Goal: Transaction & Acquisition: Book appointment/travel/reservation

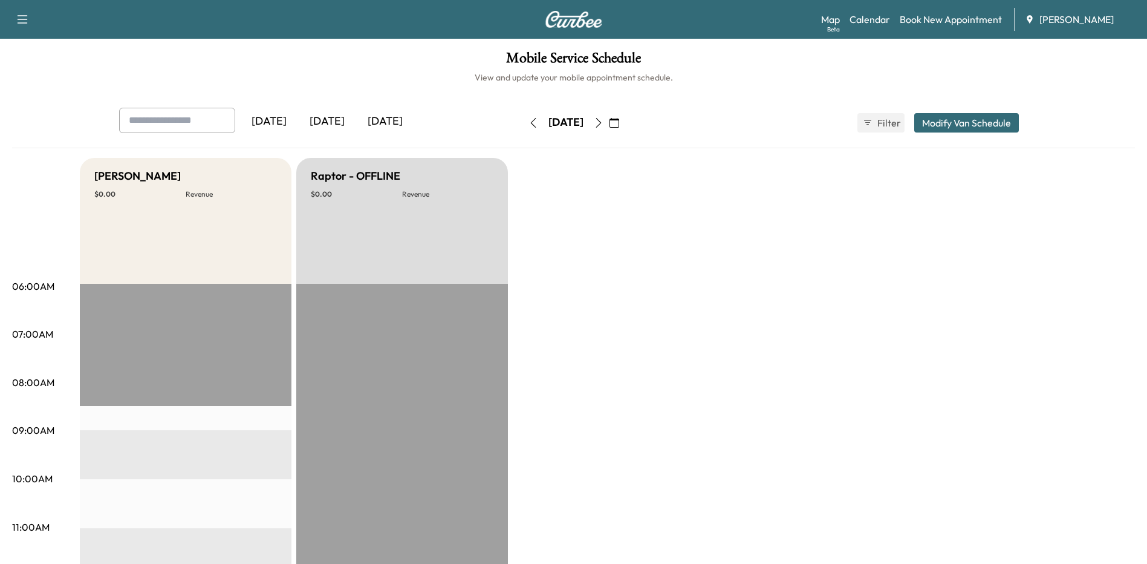
click at [619, 118] on icon "button" at bounding box center [615, 123] width 10 height 10
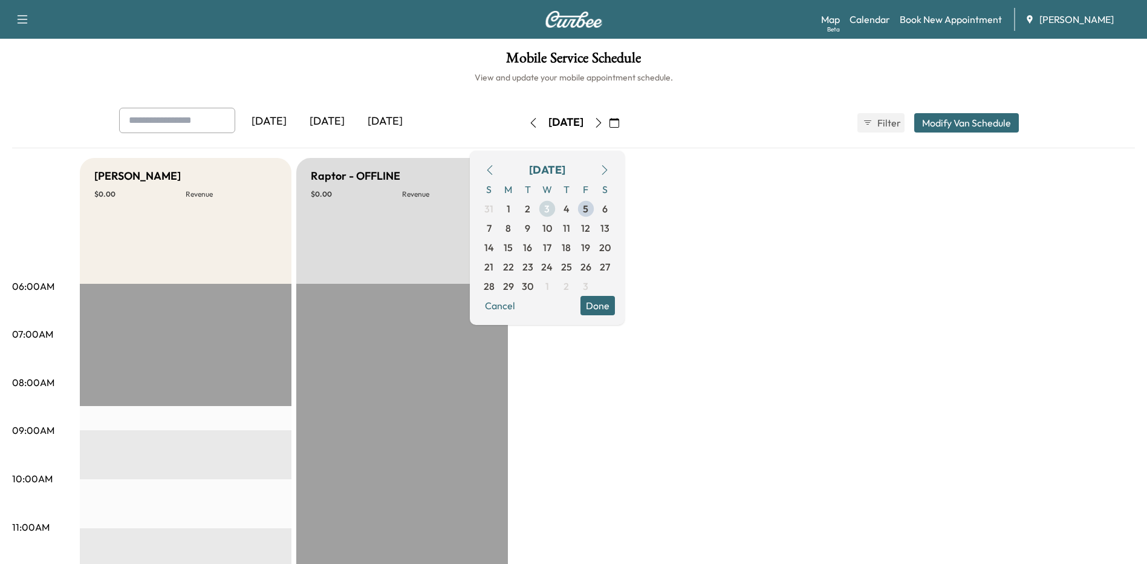
click at [550, 207] on span "3" at bounding box center [546, 208] width 5 height 15
click at [589, 203] on span "5" at bounding box center [585, 208] width 5 height 15
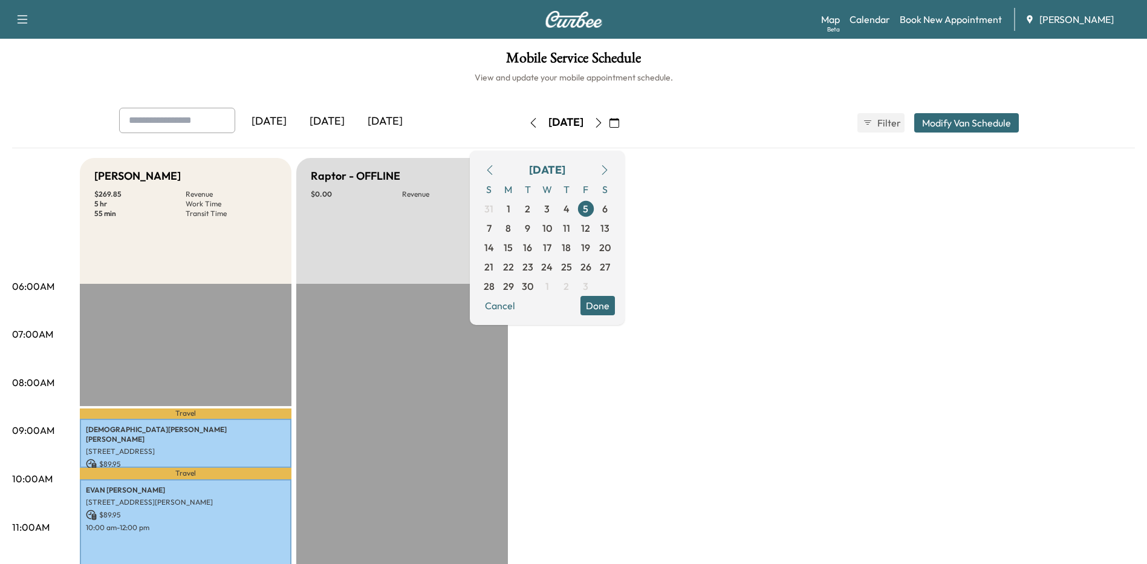
click at [625, 121] on button "button" at bounding box center [614, 122] width 21 height 19
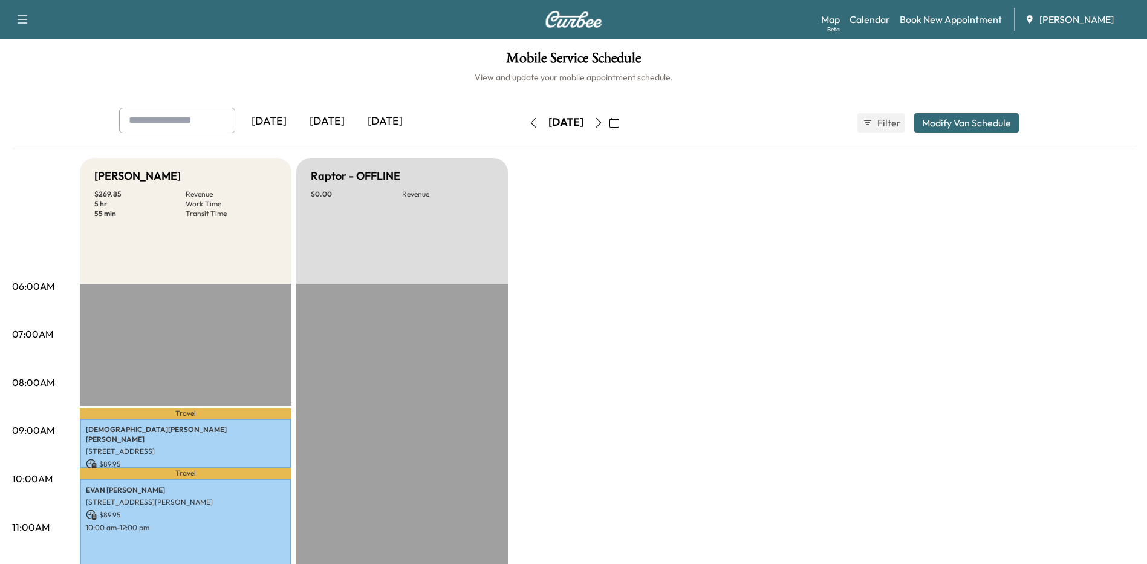
click at [604, 121] on icon "button" at bounding box center [599, 123] width 10 height 10
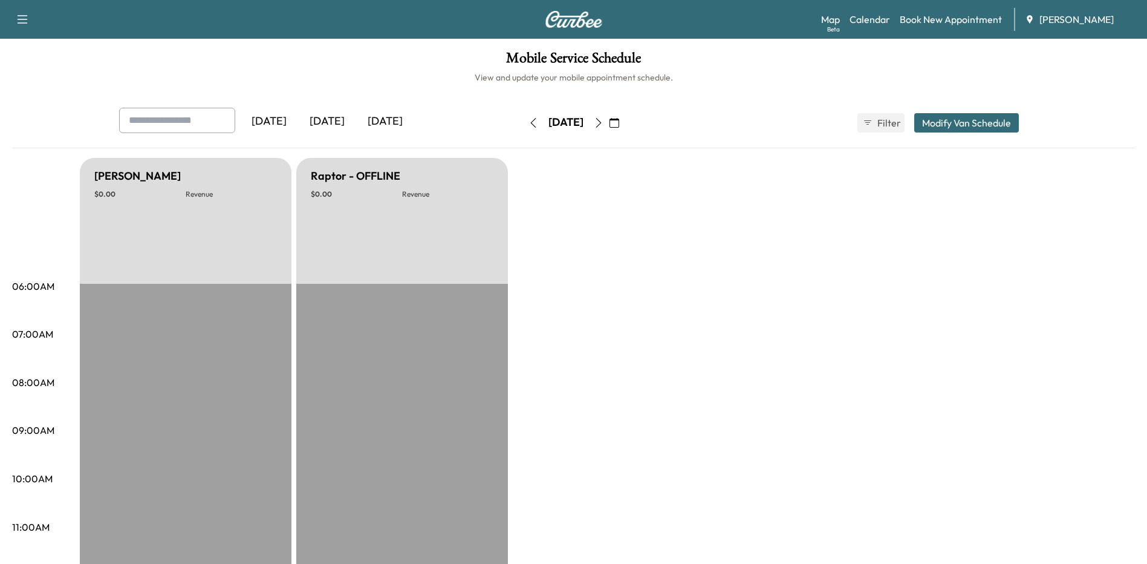
click at [604, 122] on icon "button" at bounding box center [599, 123] width 10 height 10
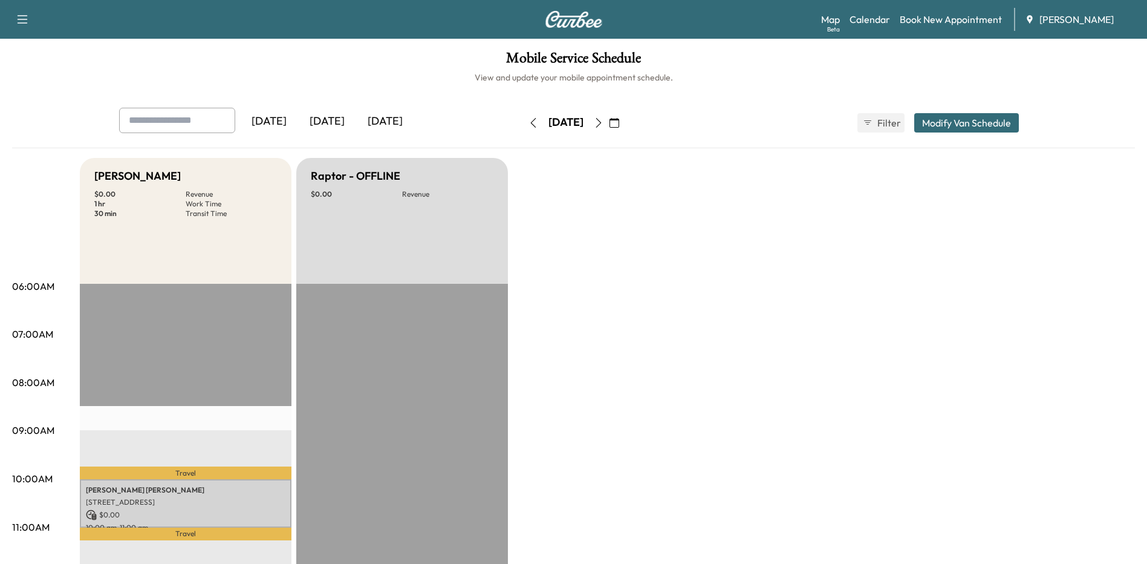
click at [604, 119] on icon "button" at bounding box center [599, 123] width 10 height 10
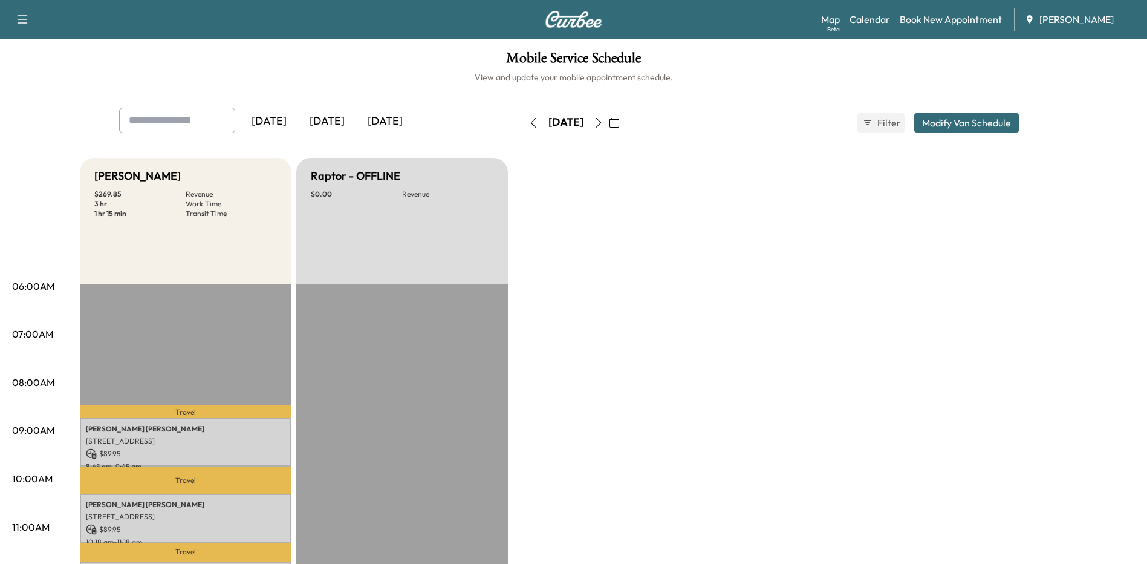
click at [601, 123] on icon "button" at bounding box center [598, 123] width 5 height 10
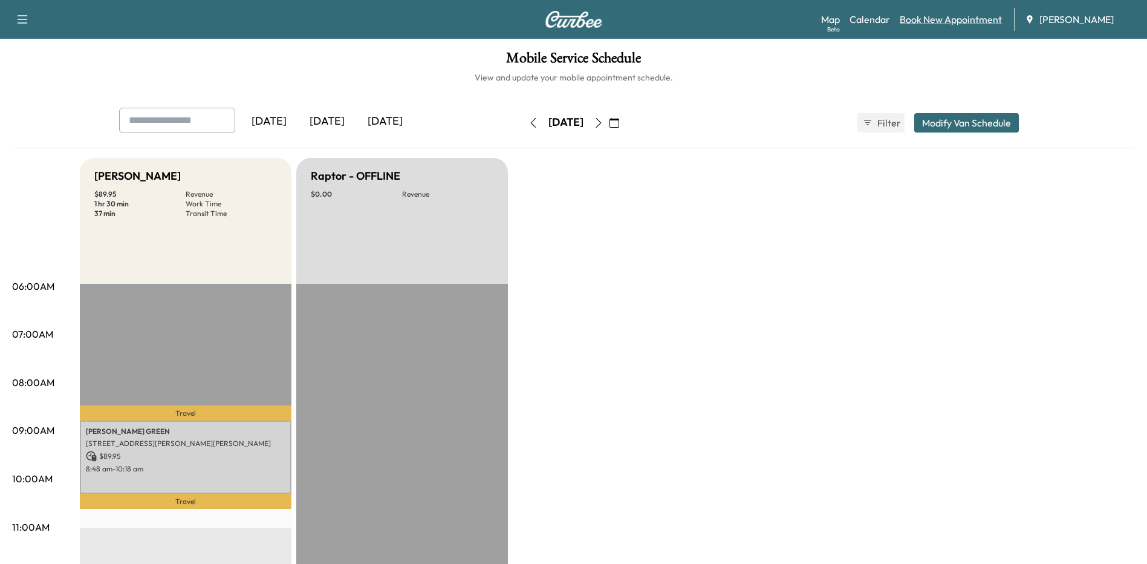
click at [940, 22] on link "Book New Appointment" at bounding box center [951, 19] width 102 height 15
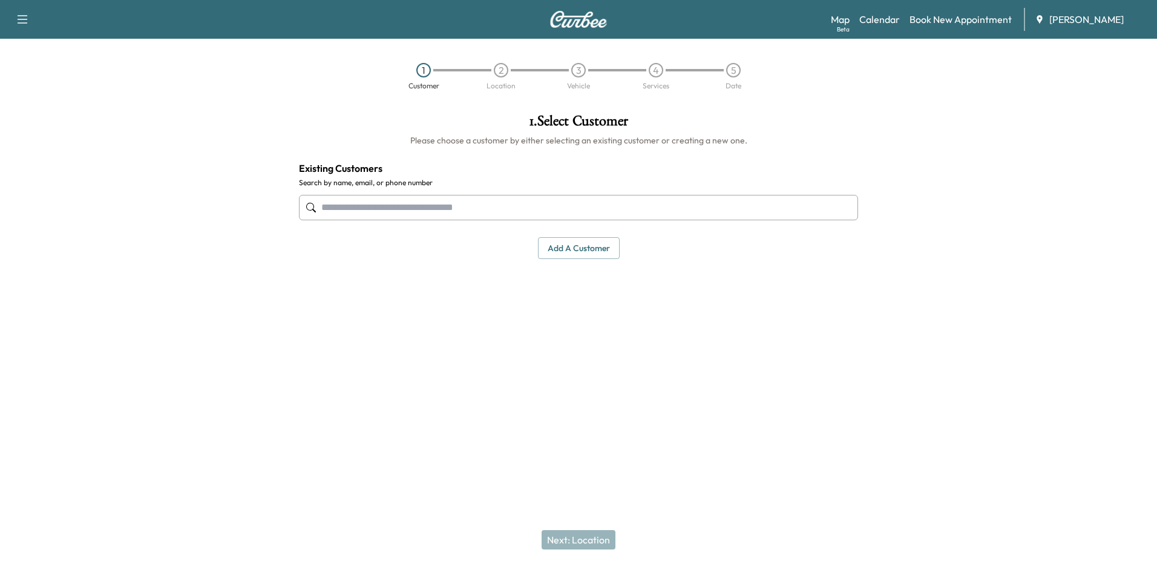
click at [515, 206] on input "text" at bounding box center [578, 207] width 559 height 25
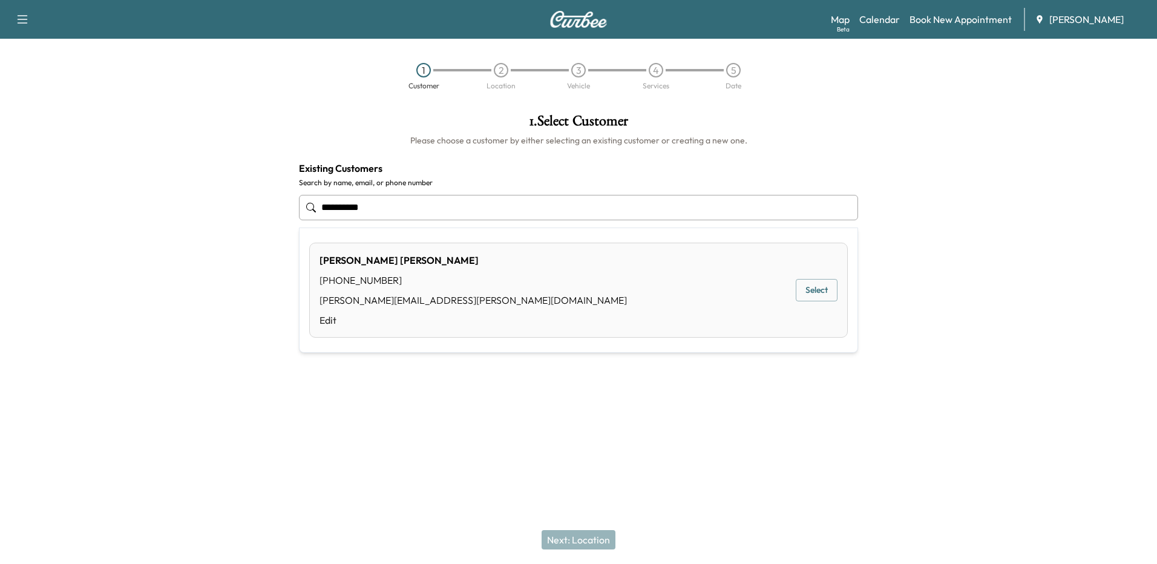
click at [826, 294] on button "Select" at bounding box center [816, 290] width 42 height 22
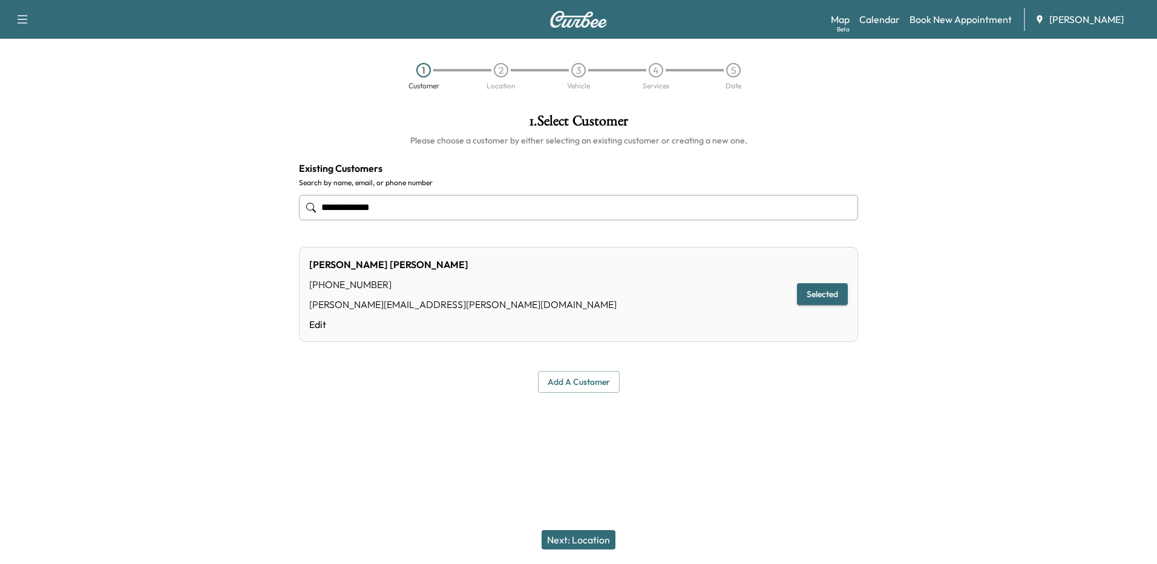
type input "**********"
click at [562, 534] on button "Next: Location" at bounding box center [578, 539] width 74 height 19
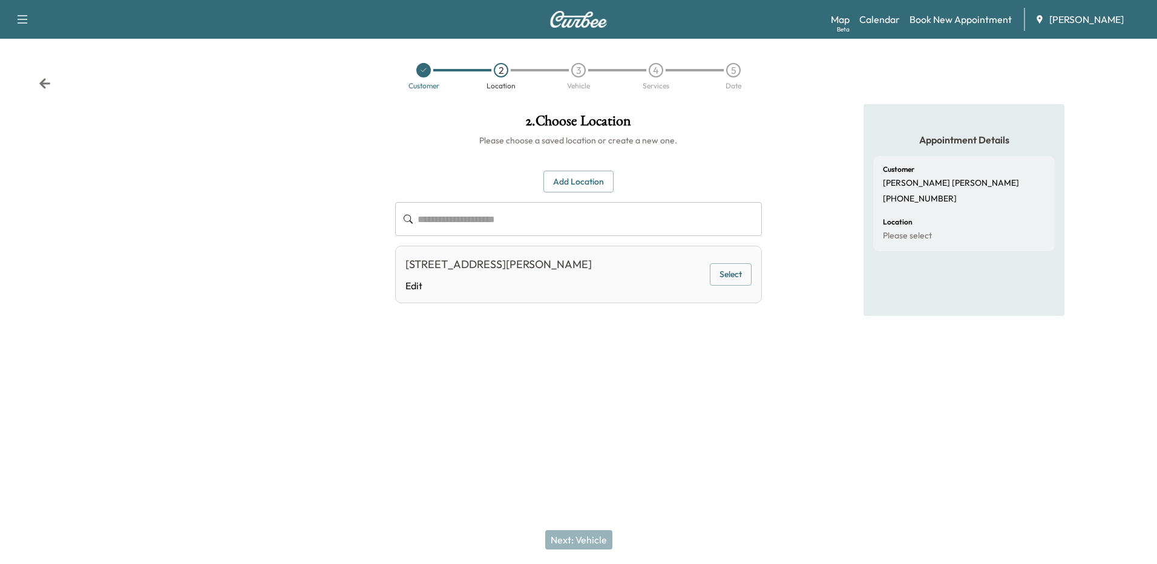
click at [752, 276] on div "[STREET_ADDRESS][PERSON_NAME] Edit Select" at bounding box center [578, 274] width 366 height 57
click at [745, 277] on button "Select" at bounding box center [731, 274] width 42 height 22
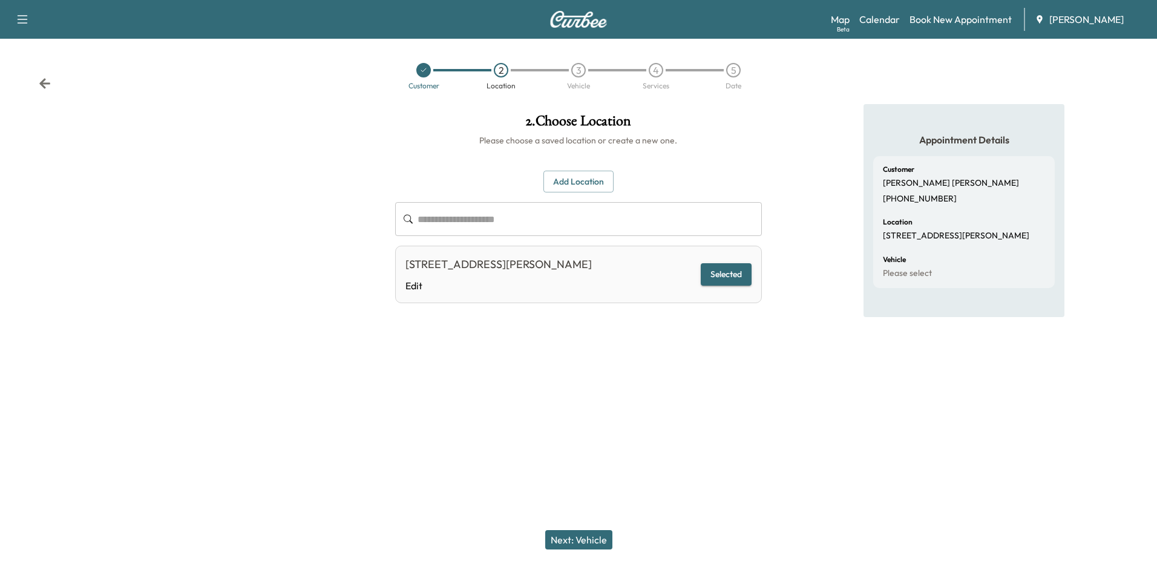
click at [577, 545] on button "Next: Vehicle" at bounding box center [578, 539] width 67 height 19
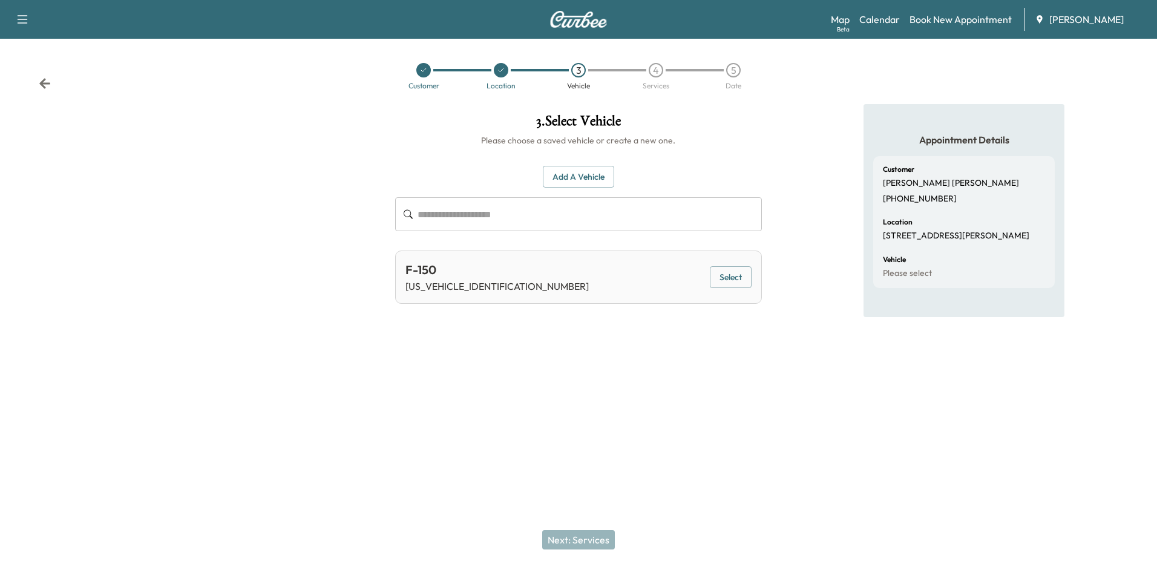
click at [724, 281] on button "Select" at bounding box center [731, 277] width 42 height 22
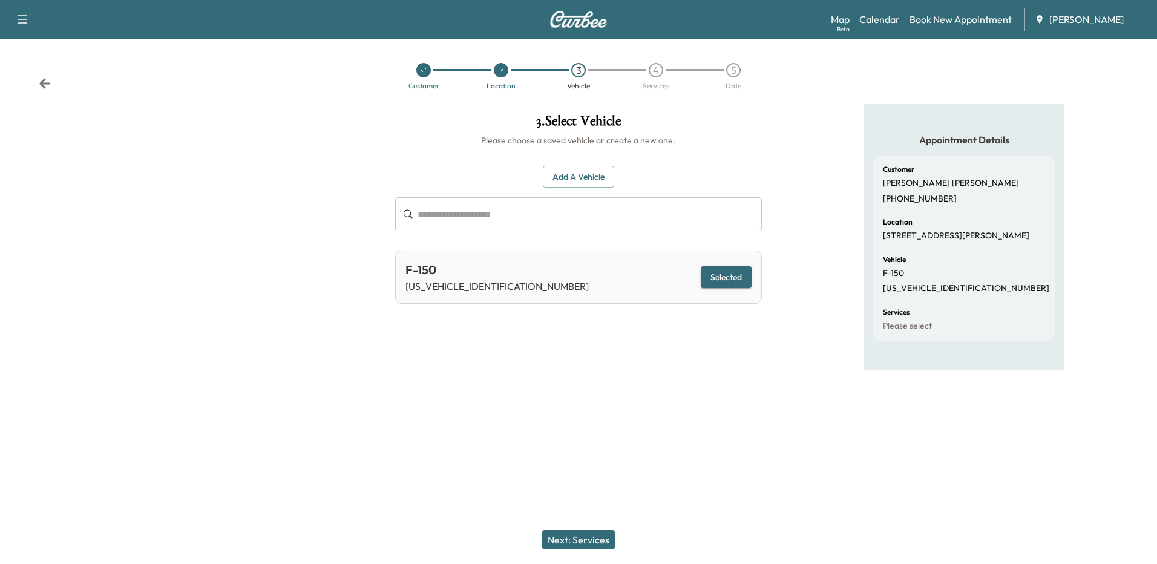
click at [592, 549] on button "Next: Services" at bounding box center [578, 539] width 73 height 19
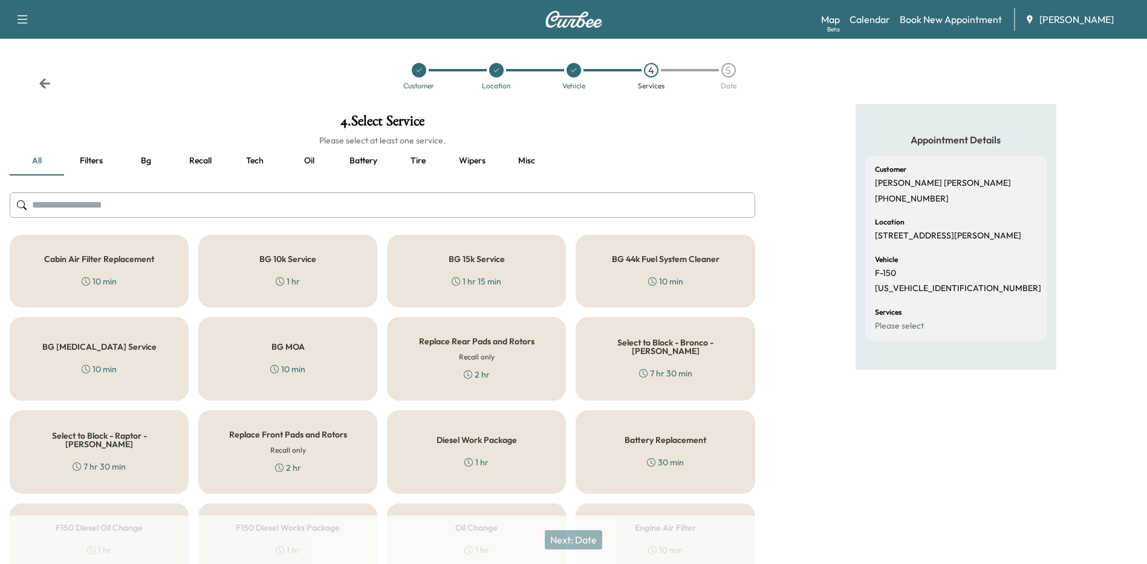
click at [306, 160] on button "Oil" at bounding box center [309, 160] width 54 height 29
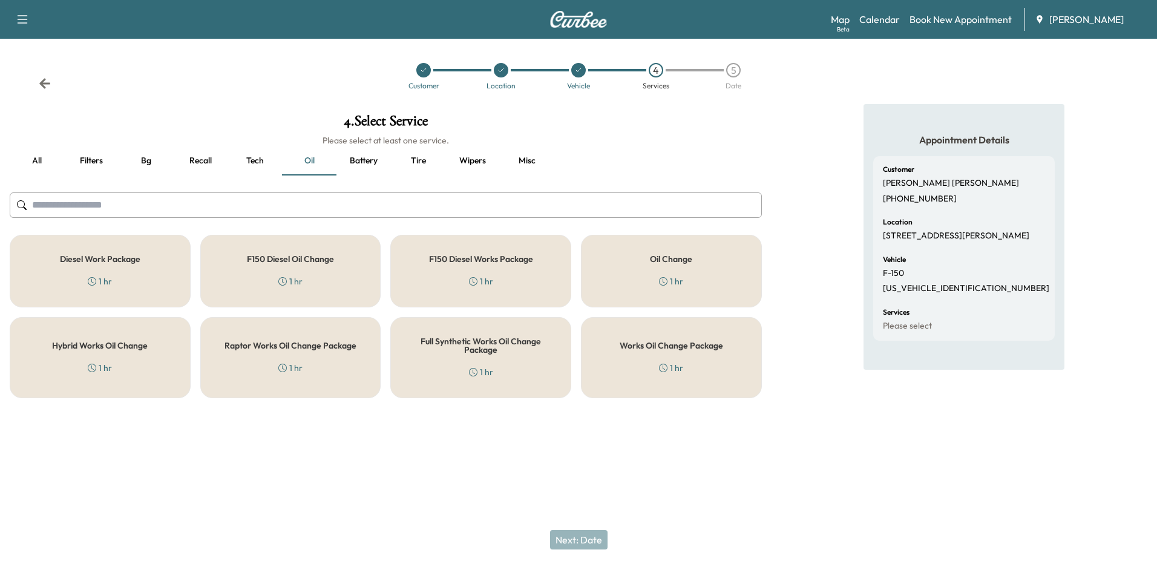
click at [640, 354] on div "Works Oil Change Package 1 hr" at bounding box center [671, 357] width 181 height 81
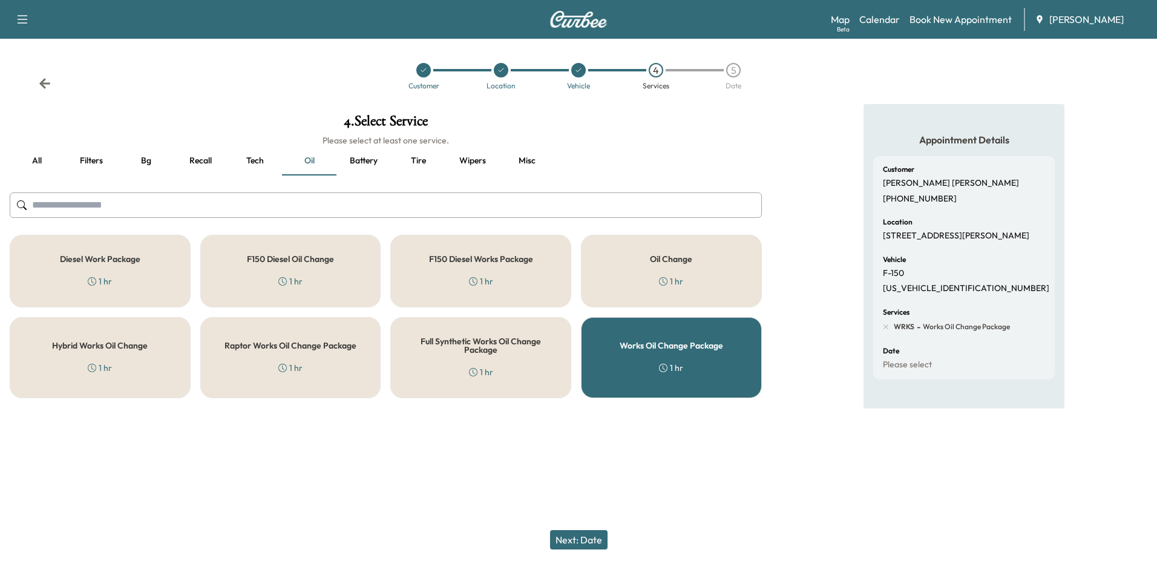
click at [587, 538] on button "Next: Date" at bounding box center [578, 539] width 57 height 19
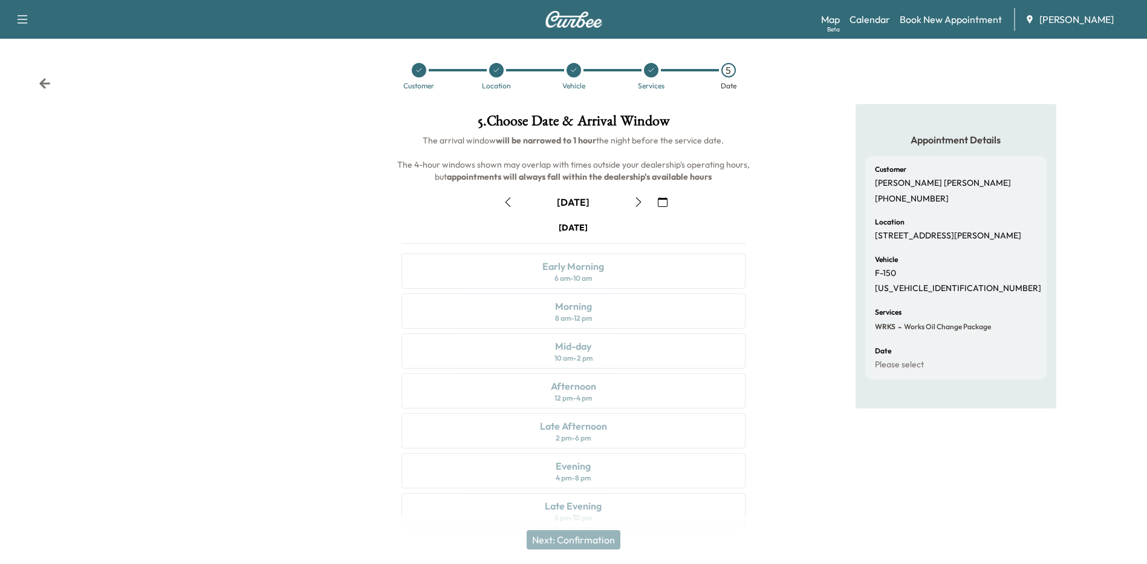
click at [664, 206] on icon "button" at bounding box center [663, 202] width 10 height 10
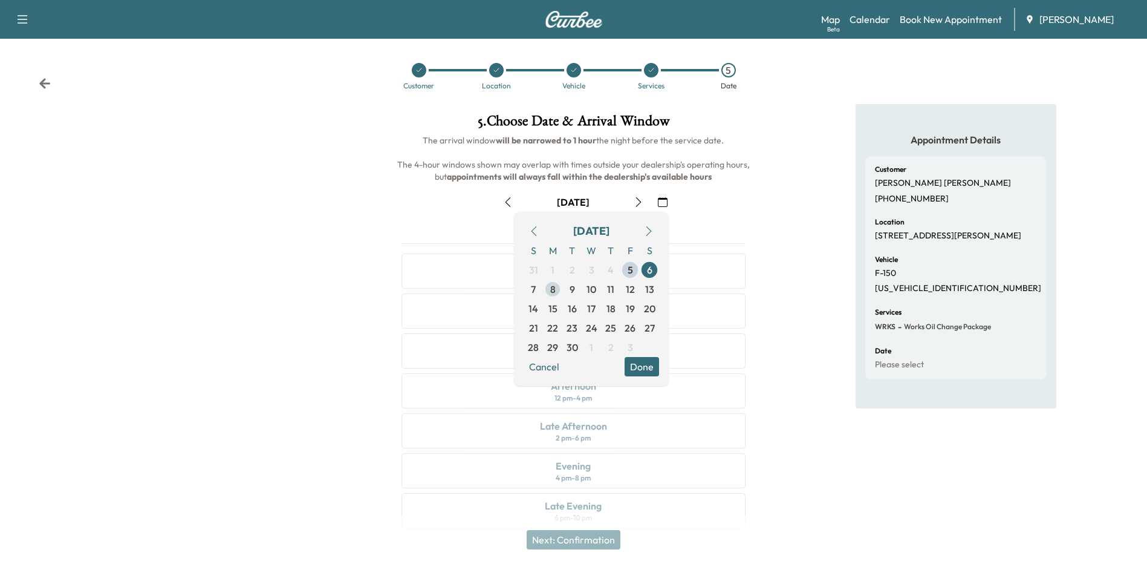
click at [557, 292] on span "8" at bounding box center [552, 288] width 19 height 19
click at [653, 371] on button "Done" at bounding box center [642, 366] width 34 height 19
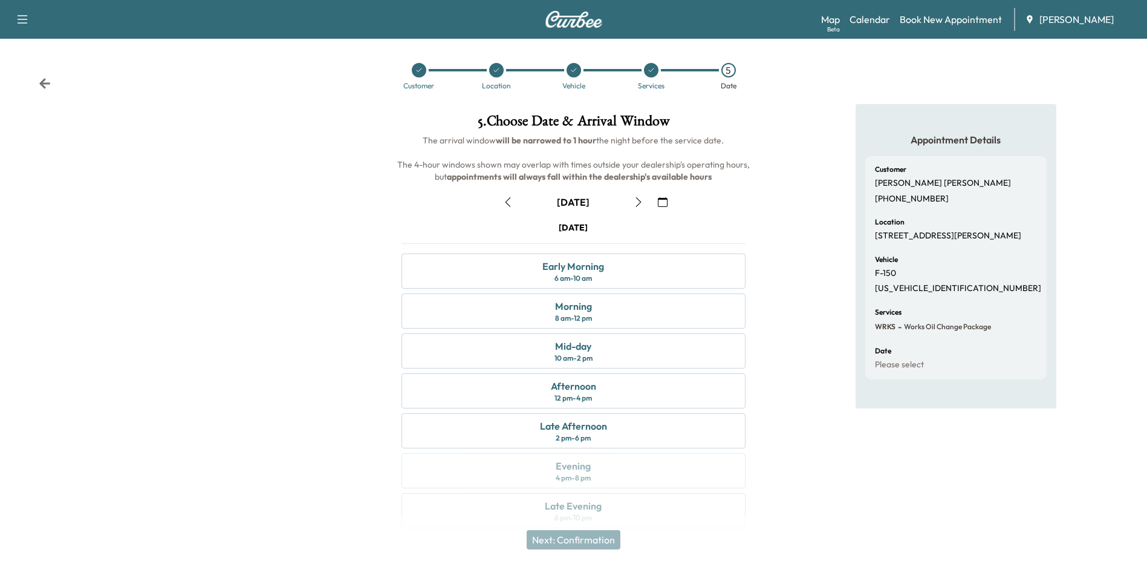
click at [661, 202] on icon "button" at bounding box center [663, 202] width 10 height 10
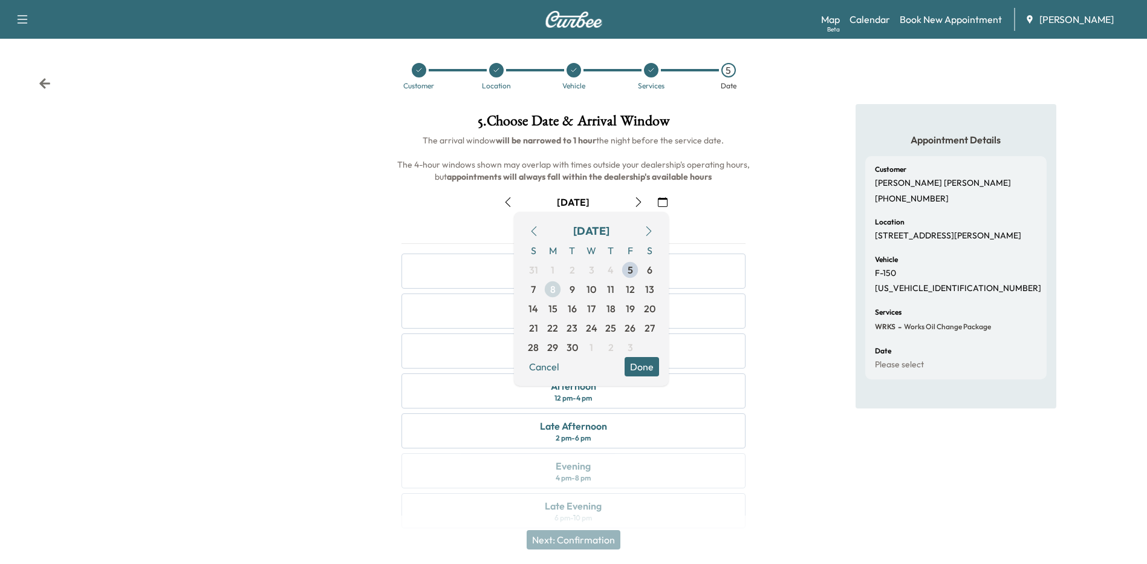
click at [553, 292] on span "8" at bounding box center [552, 289] width 5 height 15
click at [647, 364] on button "Done" at bounding box center [642, 366] width 34 height 19
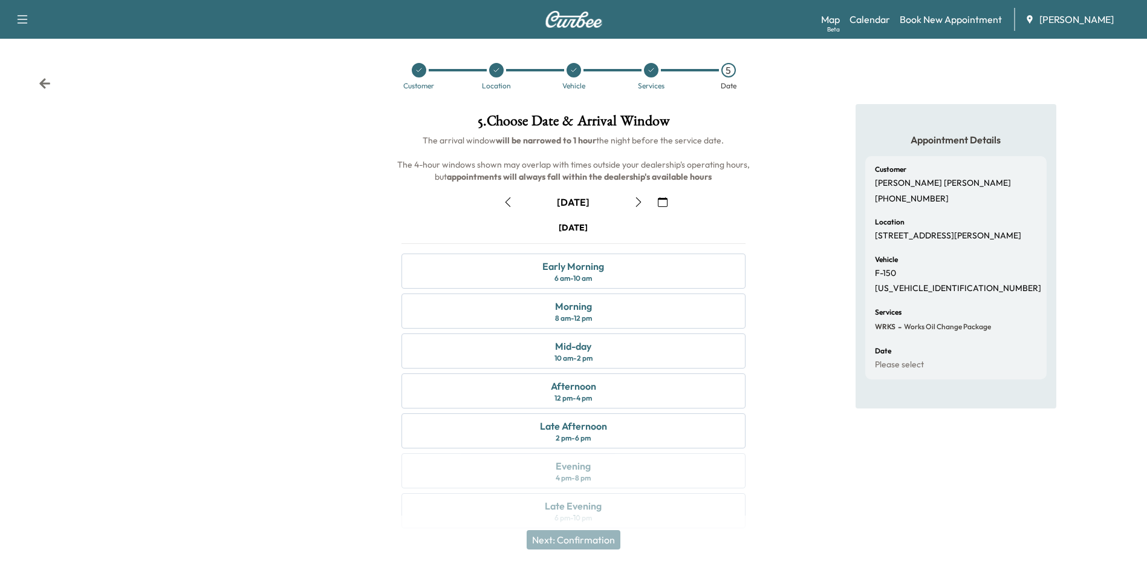
click at [656, 199] on button "button" at bounding box center [663, 201] width 21 height 19
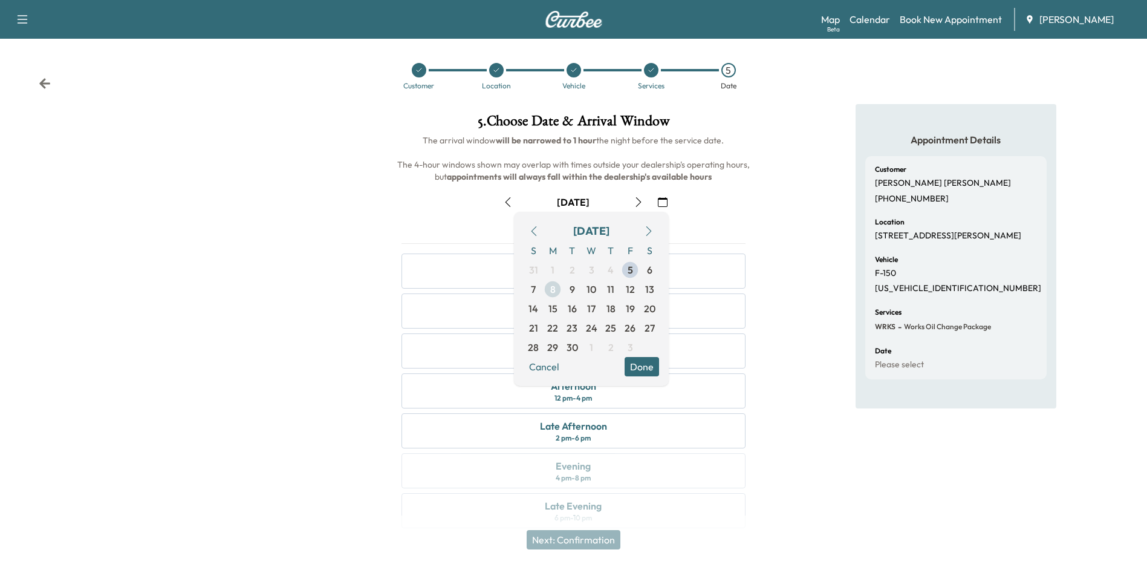
click at [546, 289] on span "8" at bounding box center [552, 288] width 19 height 19
click at [655, 367] on button "Done" at bounding box center [642, 366] width 34 height 19
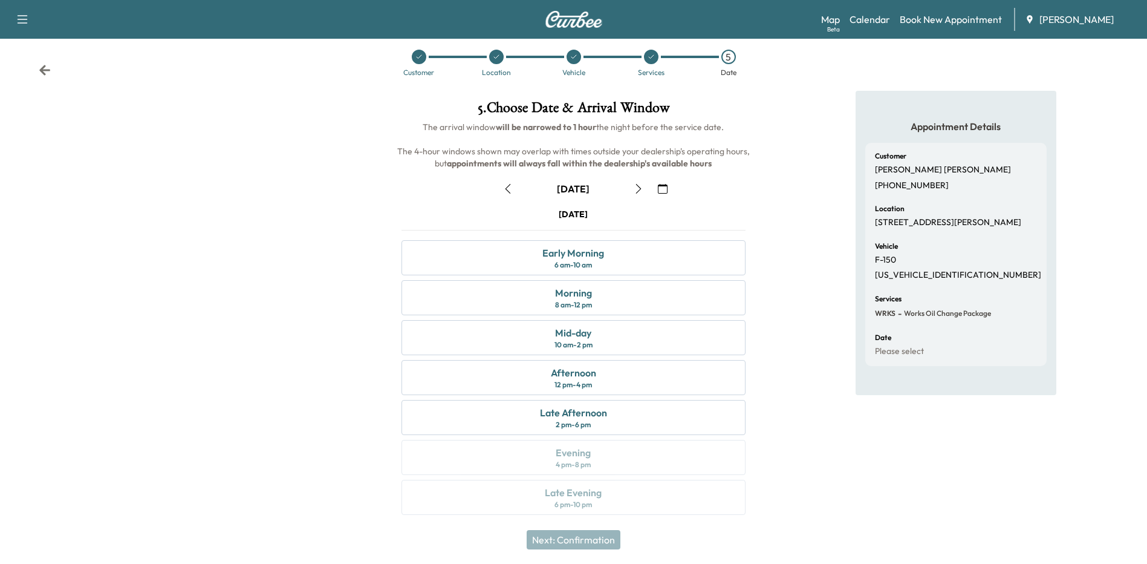
scroll to position [18, 0]
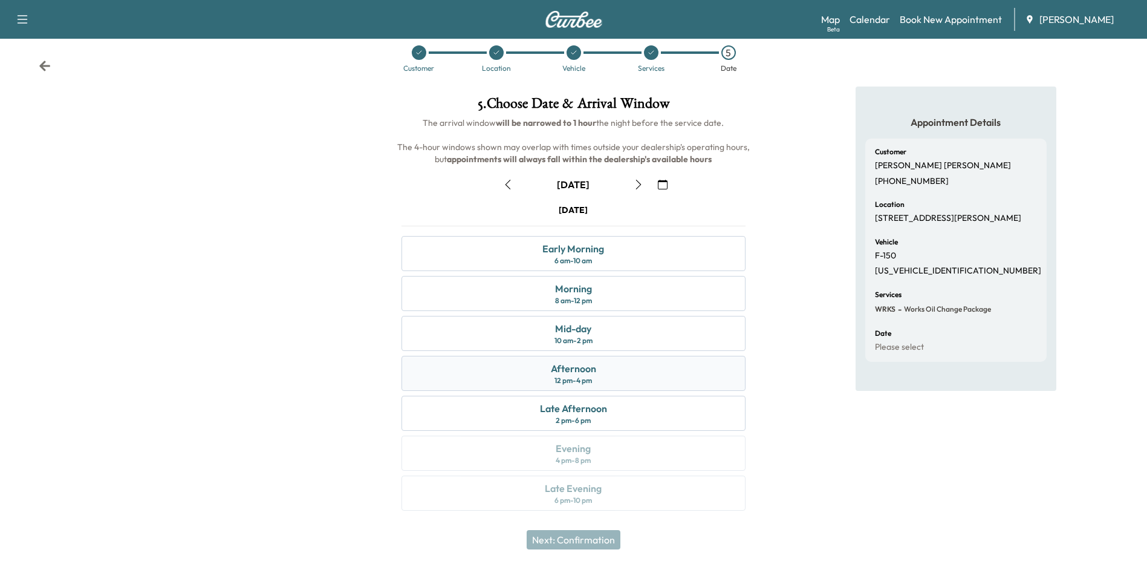
click at [636, 377] on div "Afternoon 12 pm - 4 pm" at bounding box center [574, 373] width 344 height 35
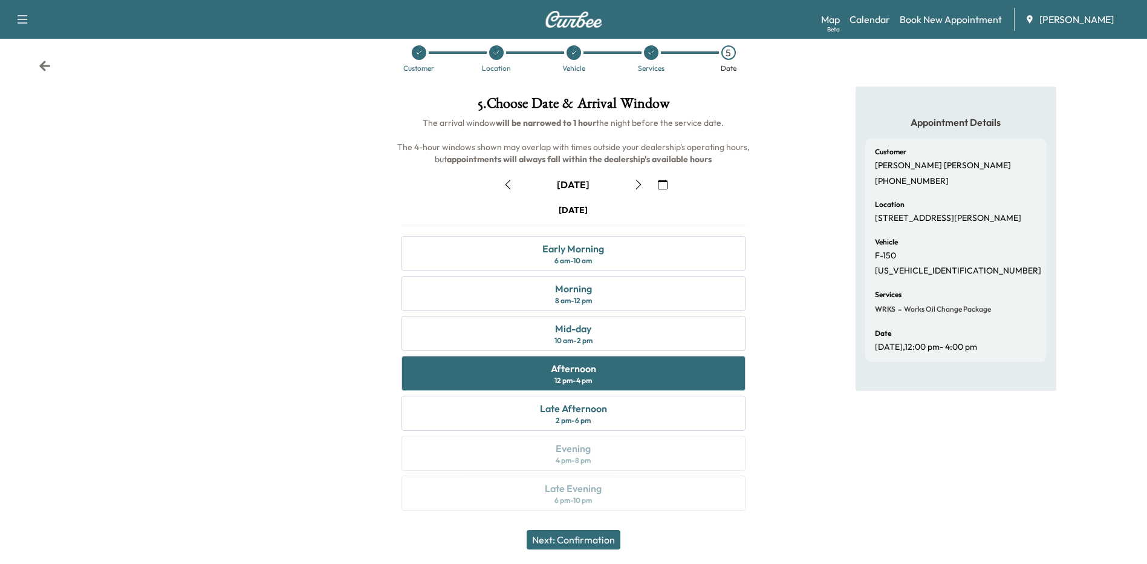
click at [568, 542] on button "Next: Confirmation" at bounding box center [574, 539] width 94 height 19
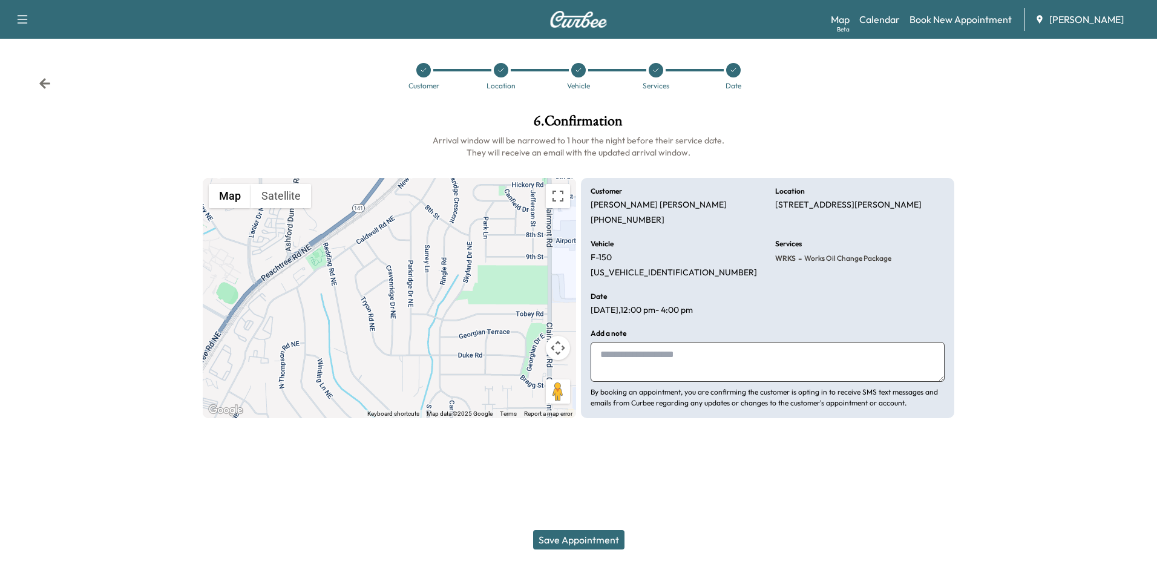
click at [1019, 336] on div at bounding box center [1060, 266] width 193 height 324
click at [557, 532] on button "Save Appointment" at bounding box center [578, 539] width 91 height 19
